Goal: Contribute content: Contribute content

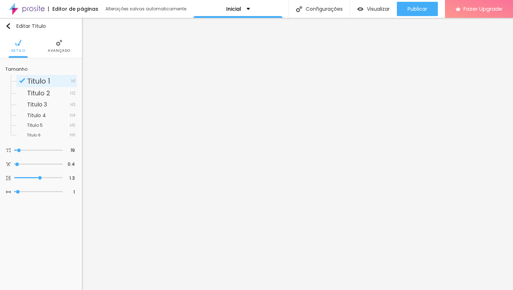
click at [59, 49] on span "Avançado" at bounding box center [59, 51] width 23 height 4
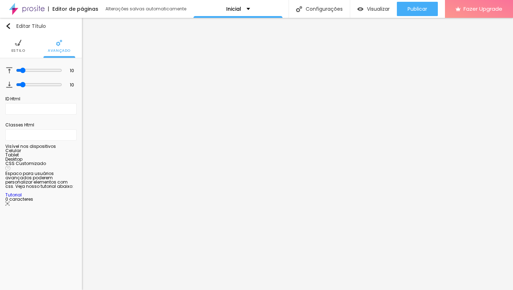
click at [20, 45] on img at bounding box center [18, 43] width 6 height 6
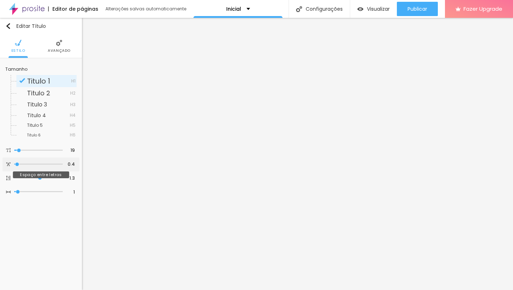
type input "3.3"
click at [24, 164] on input "range" at bounding box center [38, 164] width 48 height 4
type input "3.3"
click at [22, 163] on input "range" at bounding box center [39, 164] width 46 height 6
type input "2.3"
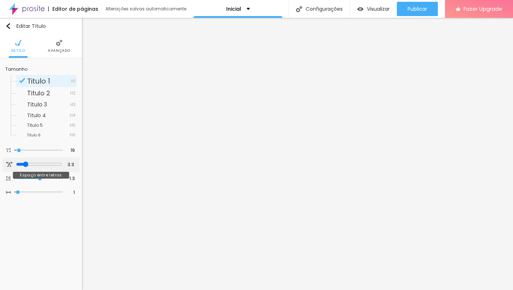
type input "2.3"
type input "2.2"
type input "2"
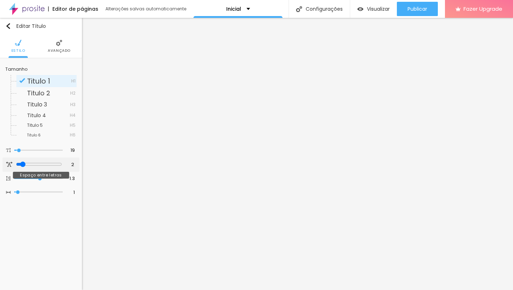
type input "1.9"
type input "1.8"
type input "1.7"
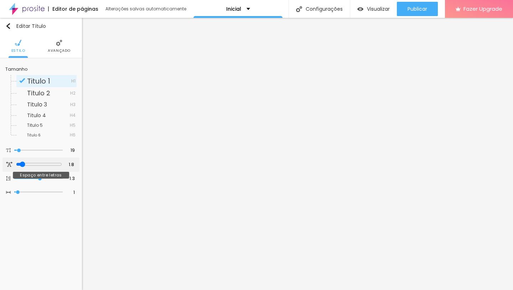
type input "1.7"
type input "1.6"
type input "1.5"
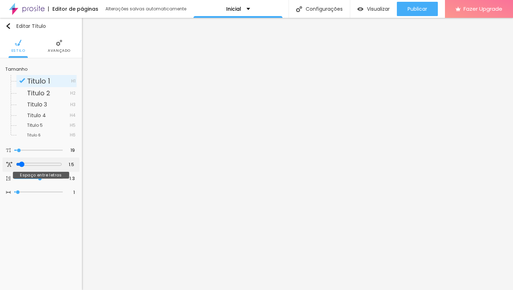
type input "1.4"
type input "1.3"
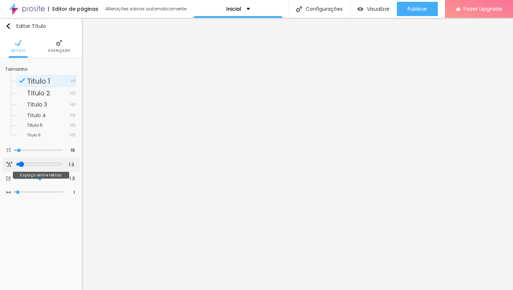
click at [19, 163] on input "range" at bounding box center [39, 164] width 46 height 6
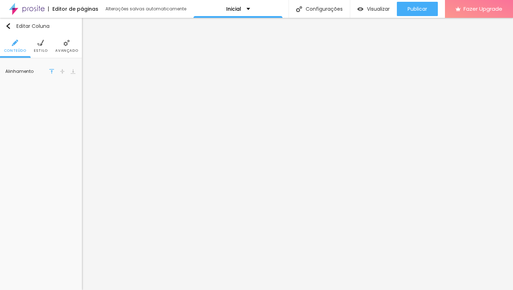
click at [71, 47] on li "Avançado" at bounding box center [66, 46] width 23 height 24
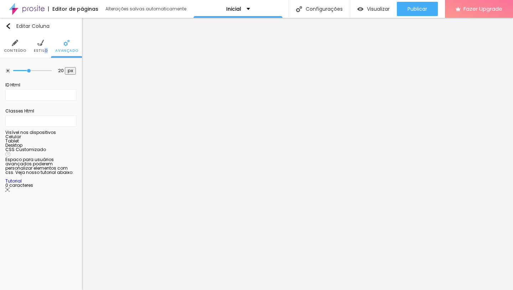
click at [43, 53] on li "Estilo" at bounding box center [41, 46] width 14 height 24
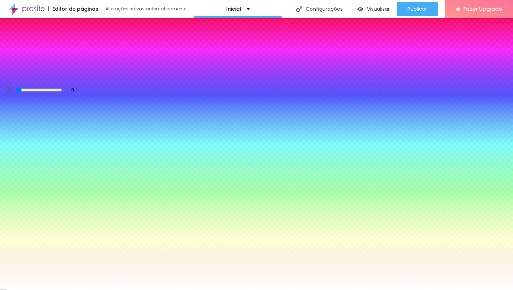
click at [46, 76] on div at bounding box center [40, 76] width 71 height 0
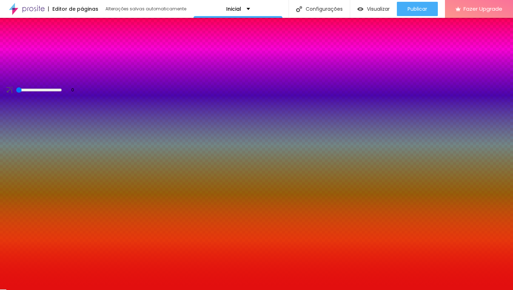
type input "#C90F0F"
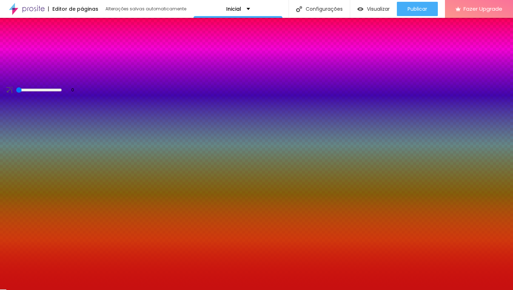
drag, startPoint x: 45, startPoint y: 117, endPoint x: 54, endPoint y: 92, distance: 25.8
click at [54, 92] on div at bounding box center [256, 145] width 513 height 290
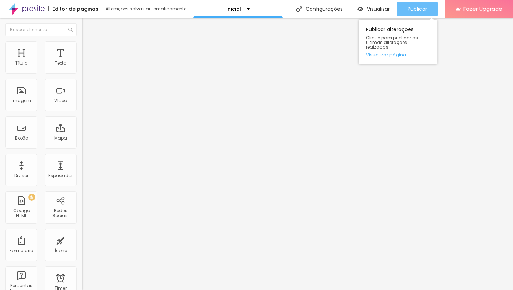
click at [428, 7] on button "Publicar" at bounding box center [417, 9] width 41 height 14
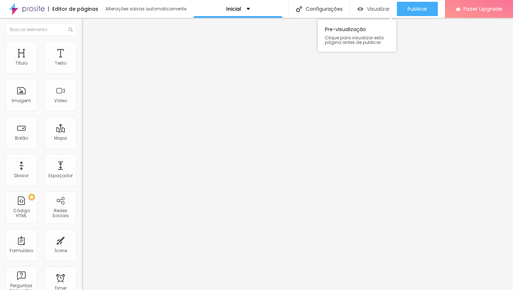
click at [380, 6] on span "Visualizar" at bounding box center [378, 9] width 23 height 6
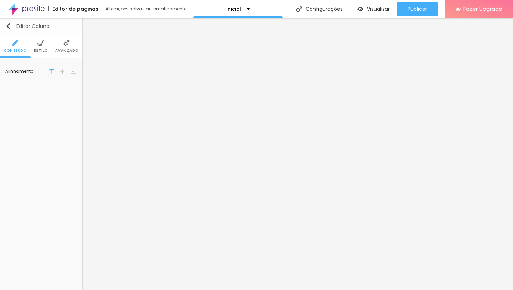
click at [7, 27] on img "button" at bounding box center [8, 26] width 6 height 6
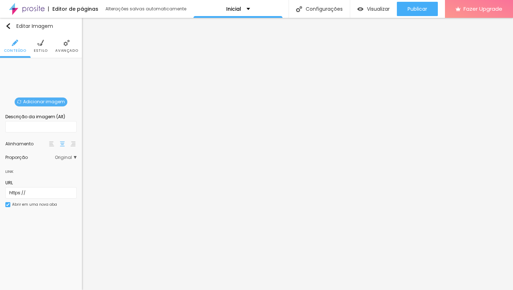
click at [50, 98] on span "Adicionar imagem" at bounding box center [41, 101] width 53 height 9
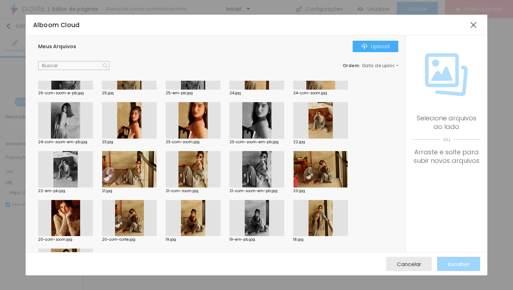
scroll to position [137, 0]
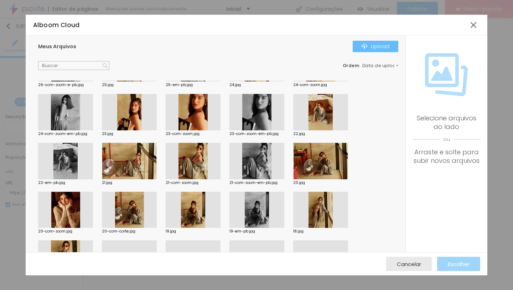
click at [371, 47] on div "Upload" at bounding box center [376, 47] width 28 height 6
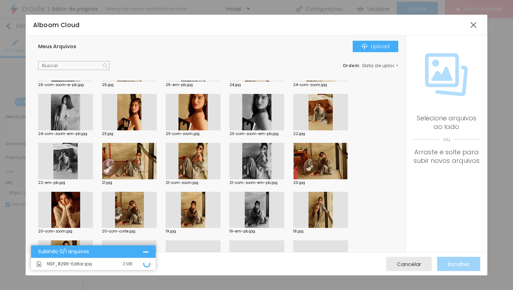
scroll to position [0, 0]
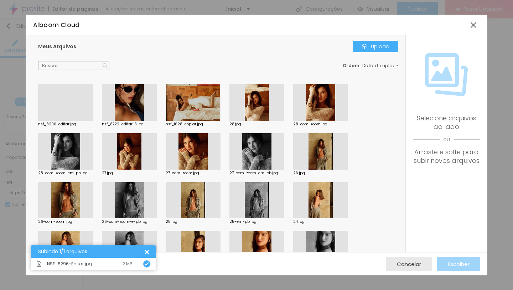
click at [63, 121] on div at bounding box center [65, 121] width 55 height 0
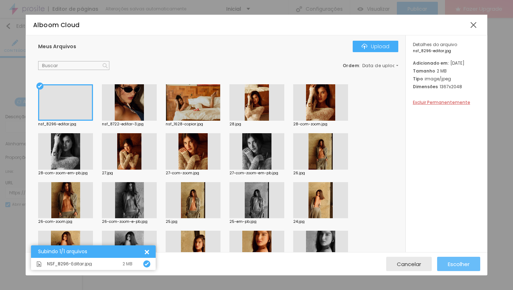
click at [454, 261] on span "Escolher" at bounding box center [459, 264] width 22 height 6
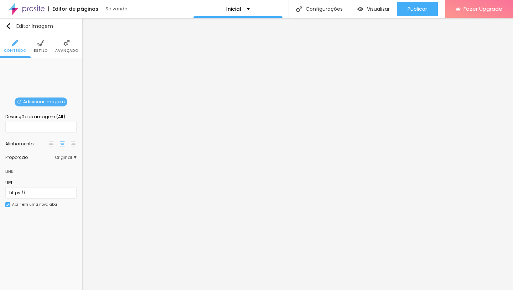
click at [41, 63] on div "Adicionar imagem" at bounding box center [41, 63] width 0 height 0
click at [36, 103] on span "Adicionar imagem" at bounding box center [41, 101] width 53 height 9
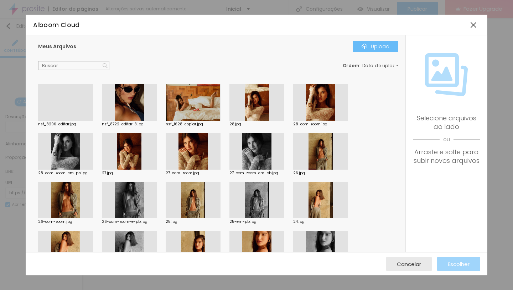
click at [373, 50] on button "Upload" at bounding box center [376, 46] width 46 height 11
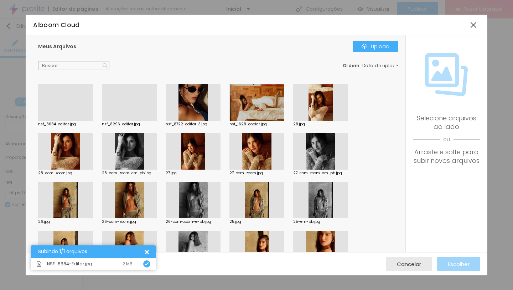
click at [66, 121] on div at bounding box center [65, 121] width 55 height 0
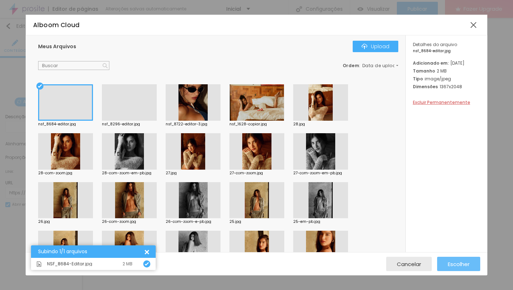
click at [453, 261] on span "Escolher" at bounding box center [459, 264] width 22 height 6
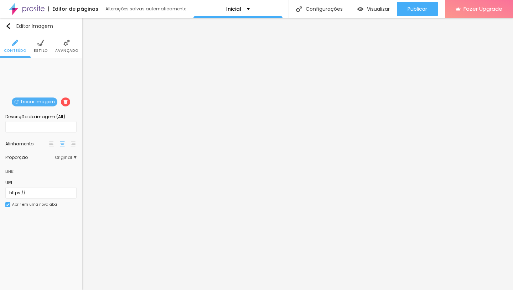
click at [48, 101] on span "Trocar imagem" at bounding box center [35, 101] width 46 height 9
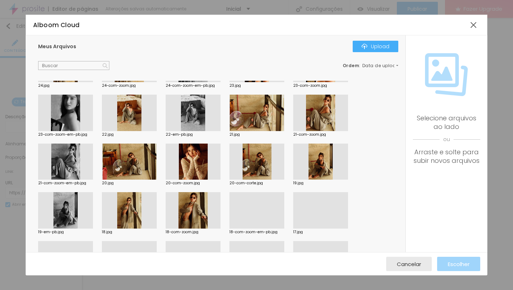
scroll to position [164, 0]
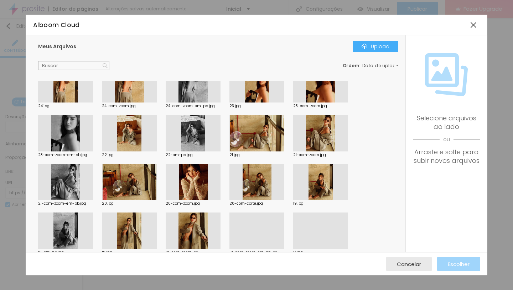
click at [122, 126] on div at bounding box center [129, 133] width 55 height 36
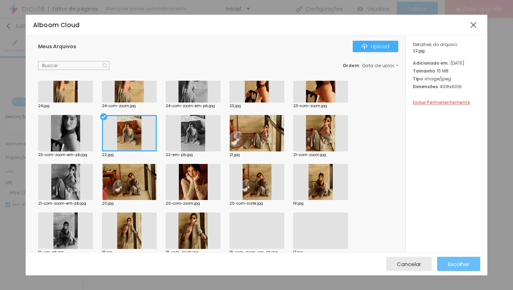
click at [464, 261] on span "Escolher" at bounding box center [459, 264] width 22 height 6
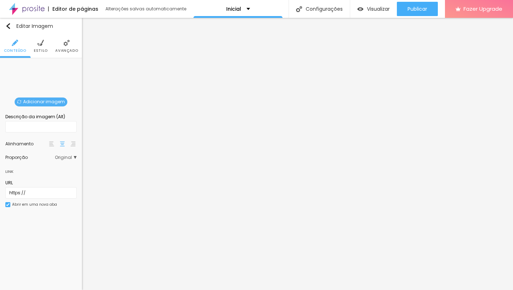
click at [29, 104] on span "Adicionar imagem" at bounding box center [41, 101] width 53 height 9
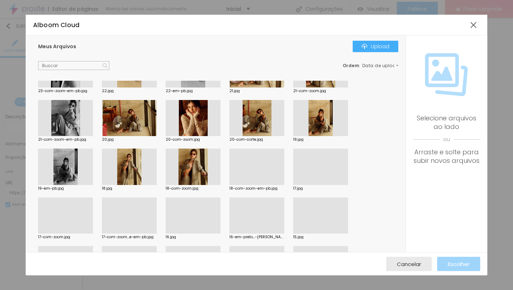
scroll to position [229, 0]
click at [142, 169] on div at bounding box center [129, 166] width 55 height 36
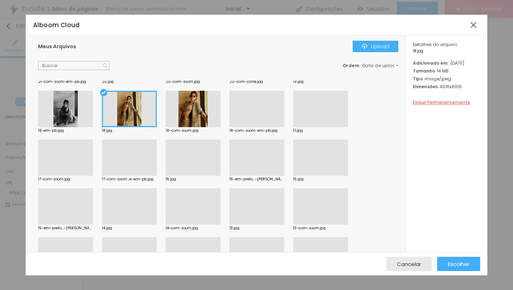
scroll to position [295, 0]
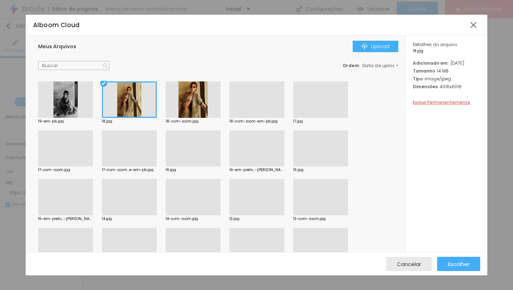
click at [257, 166] on div at bounding box center [257, 166] width 55 height 0
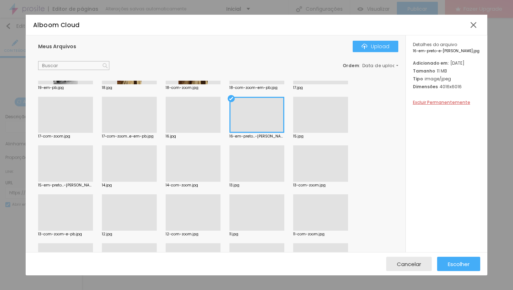
scroll to position [341, 0]
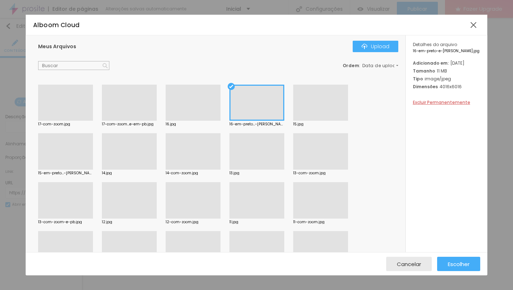
click at [64, 169] on div at bounding box center [65, 169] width 55 height 0
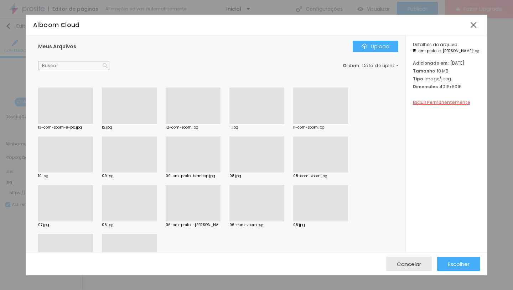
scroll to position [491, 0]
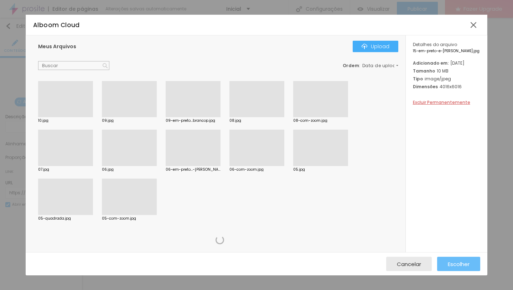
click at [449, 259] on div "Escolher" at bounding box center [459, 263] width 22 height 14
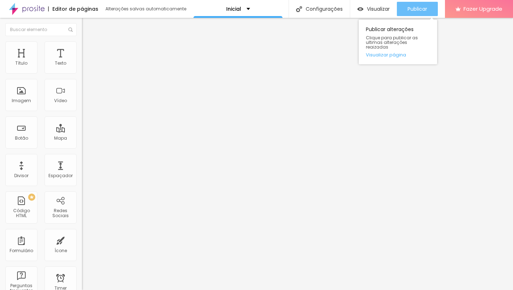
click at [410, 7] on span "Publicar" at bounding box center [418, 9] width 20 height 6
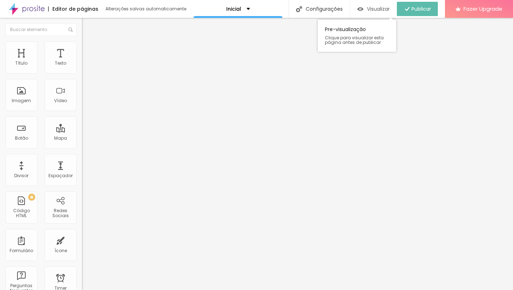
click at [373, 11] on span "Visualizar" at bounding box center [378, 9] width 23 height 6
